Goal: Register for event/course

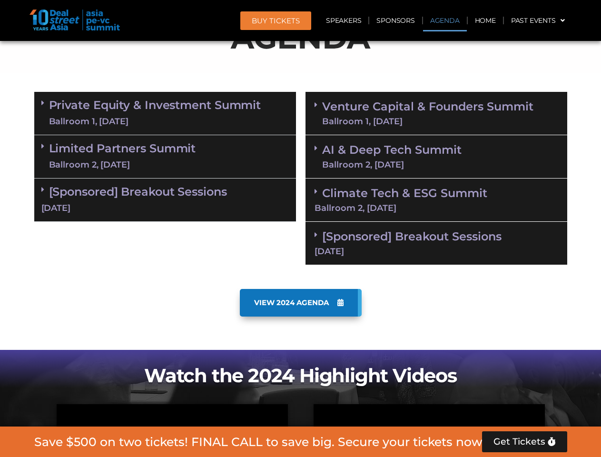
scroll to position [590, 0]
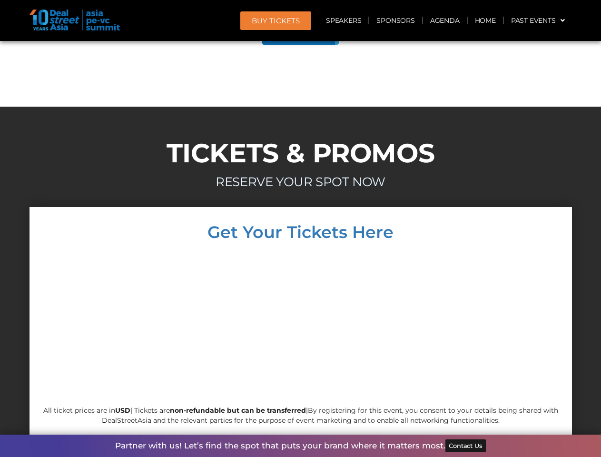
scroll to position [5393, 0]
